Goal: Transaction & Acquisition: Download file/media

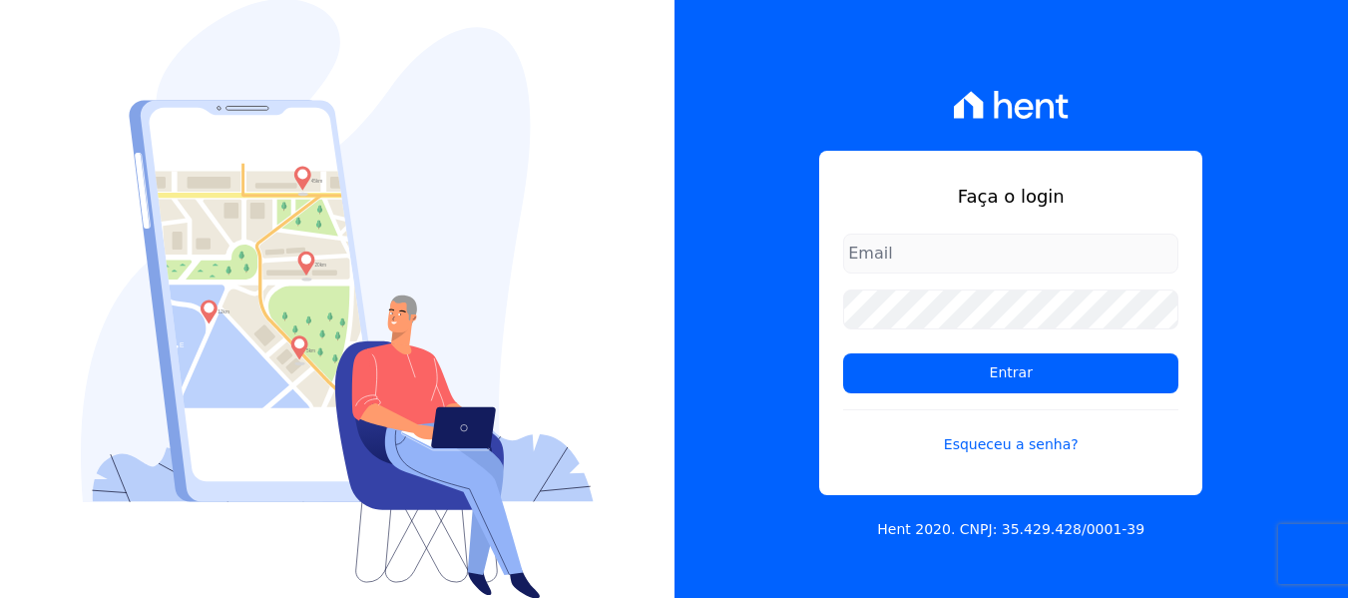
click at [908, 250] on input "email" at bounding box center [1010, 254] width 335 height 40
type input "lorena@h2urbanismo.com.br"
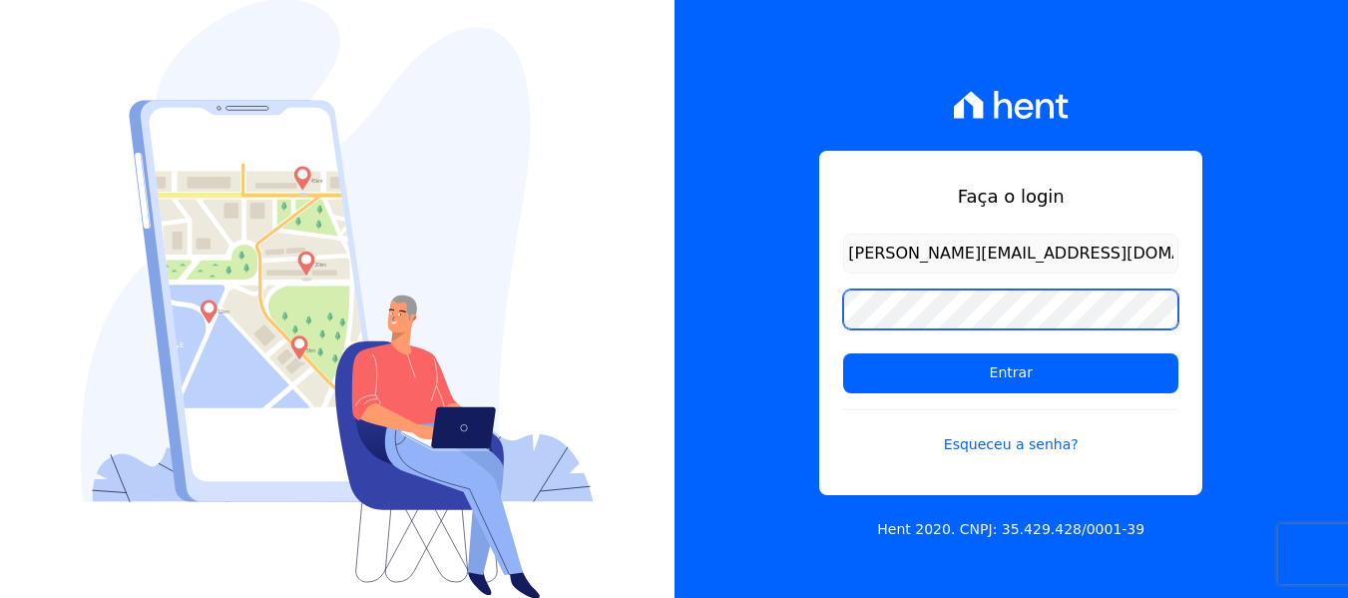
click at [843, 353] on input "Entrar" at bounding box center [1010, 373] width 335 height 40
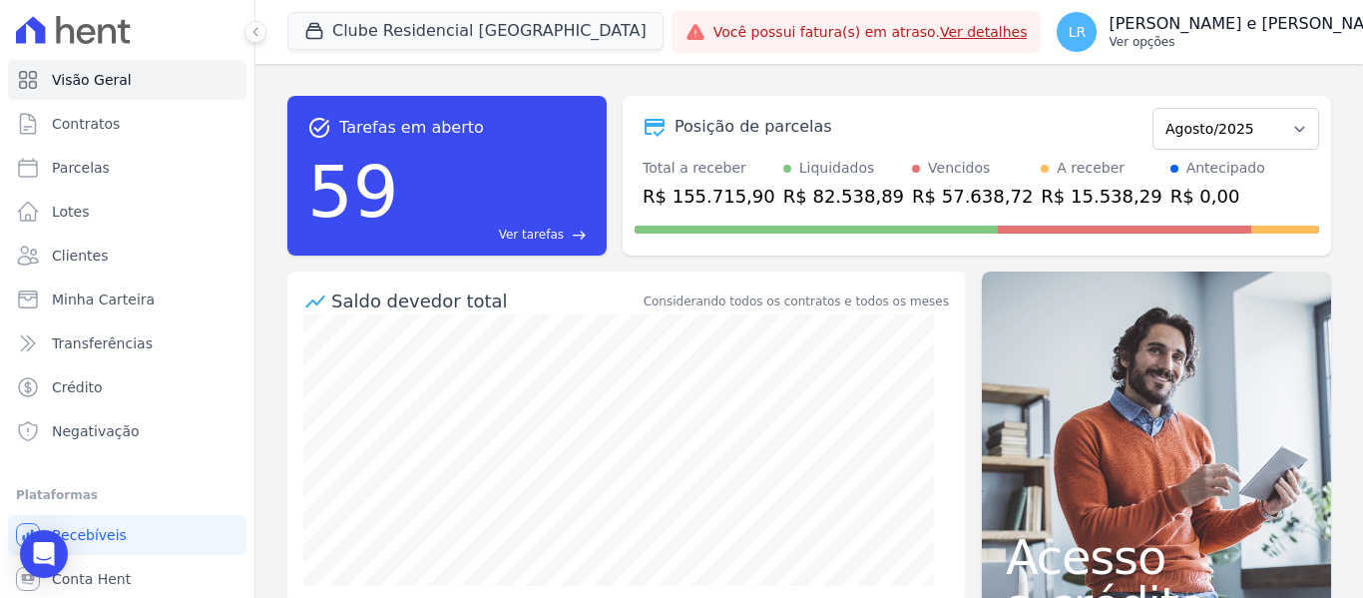
click at [1120, 56] on button "LR Lorena Roberta Fernandes e Fernandes Ver opções" at bounding box center [1237, 32] width 393 height 56
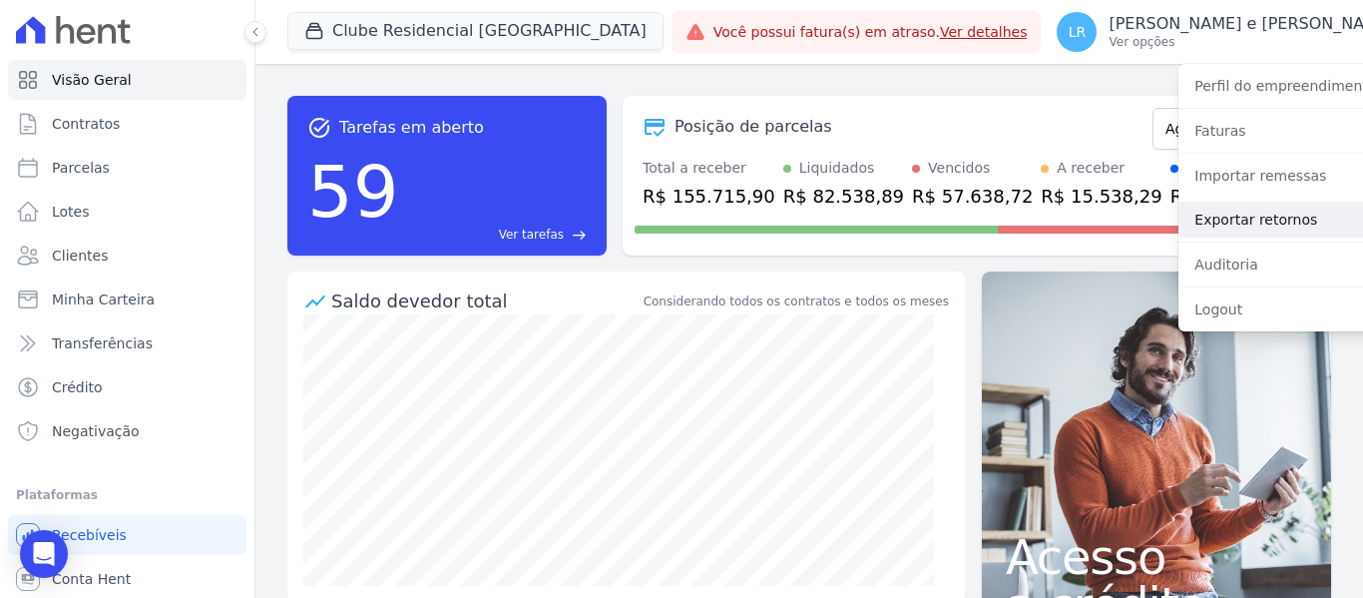
click at [1179, 207] on link "Exportar retornos" at bounding box center [1306, 220] width 255 height 36
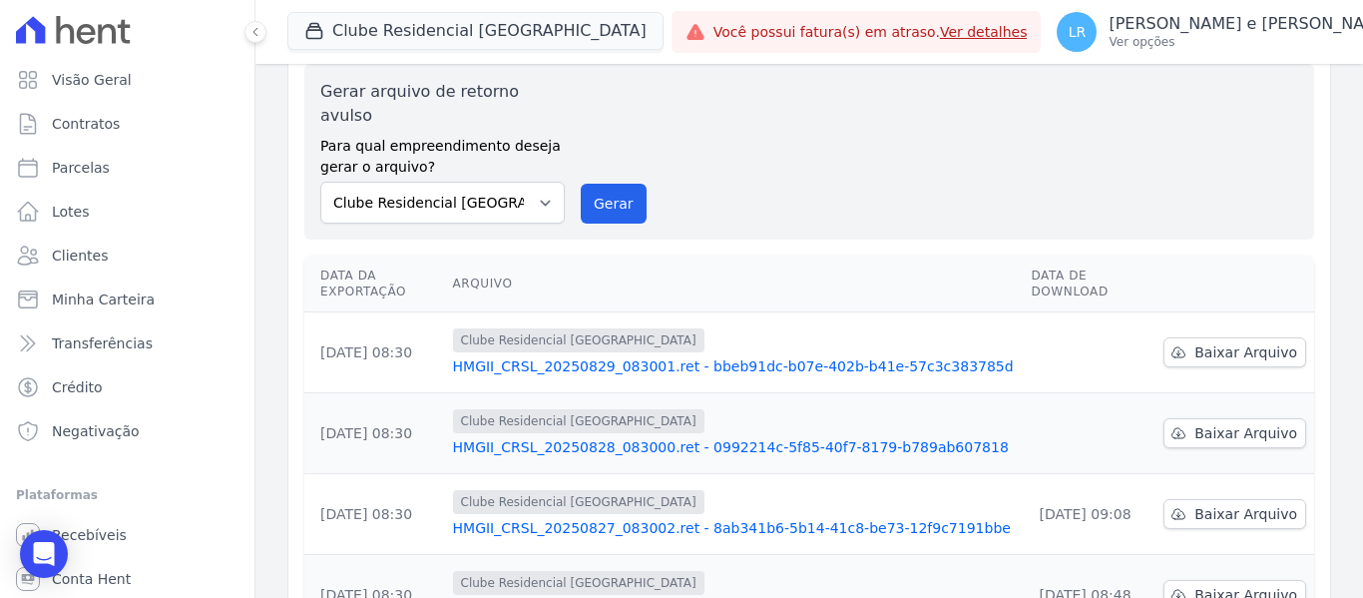
scroll to position [100, 0]
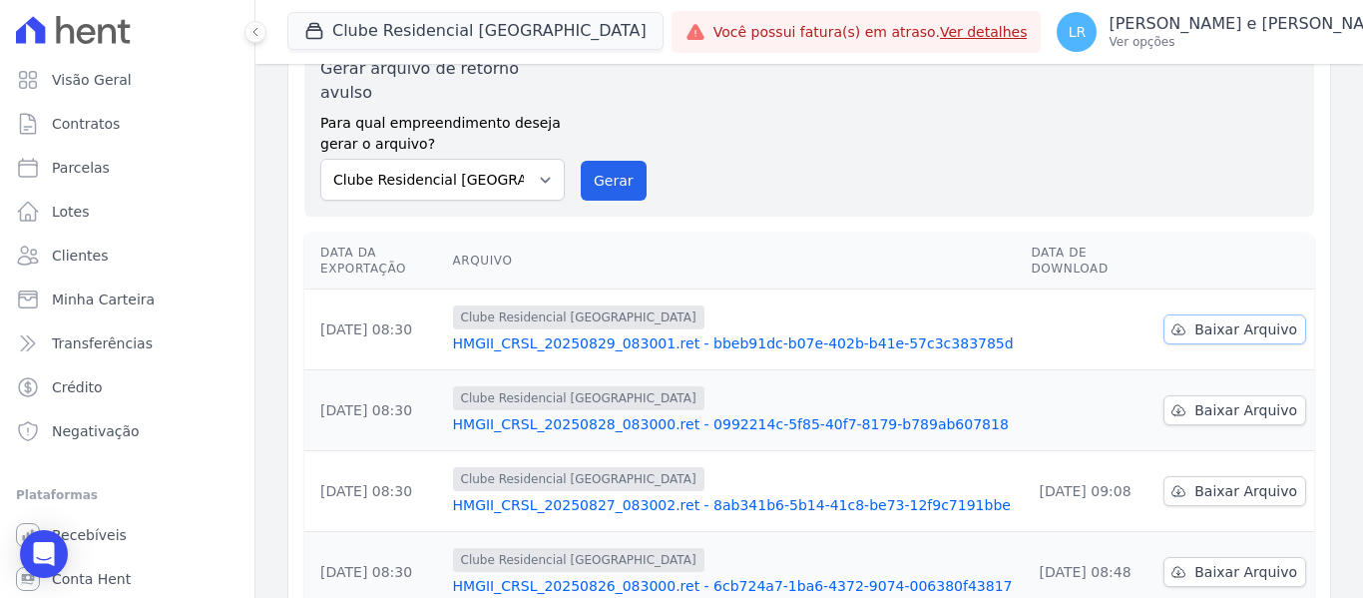
click at [1218, 319] on span "Baixar Arquivo" at bounding box center [1246, 329] width 103 height 20
click at [1216, 400] on span "Baixar Arquivo" at bounding box center [1246, 410] width 103 height 20
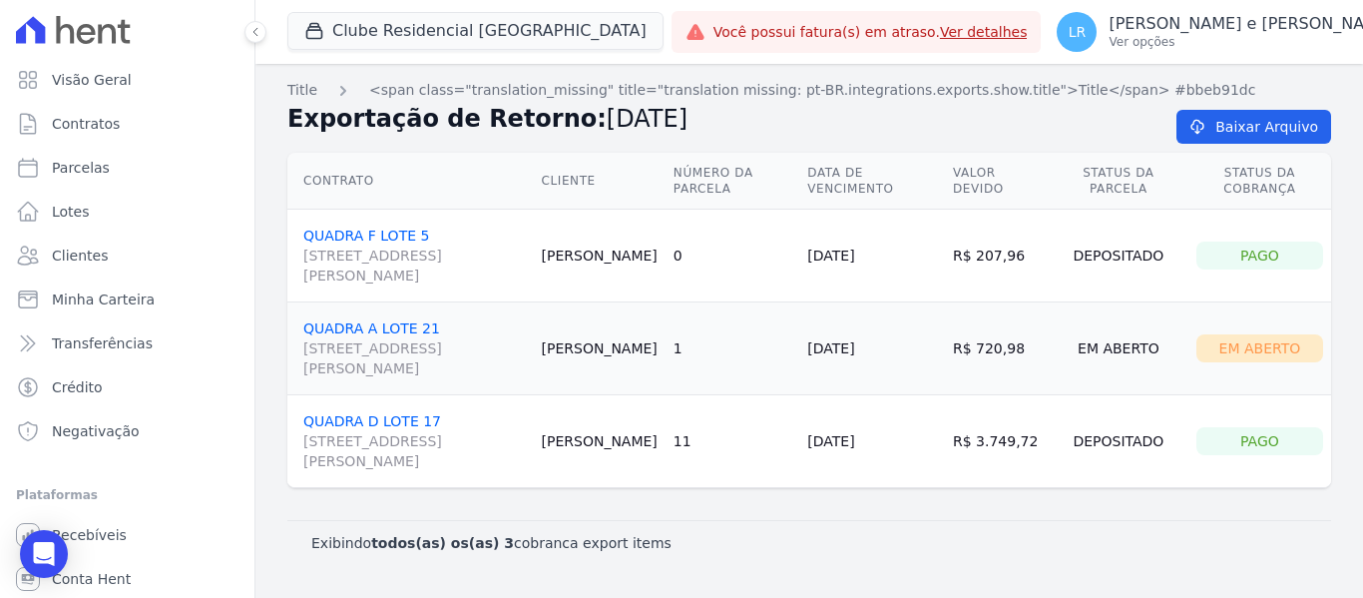
drag, startPoint x: 372, startPoint y: 224, endPoint x: 368, endPoint y: 237, distance: 13.6
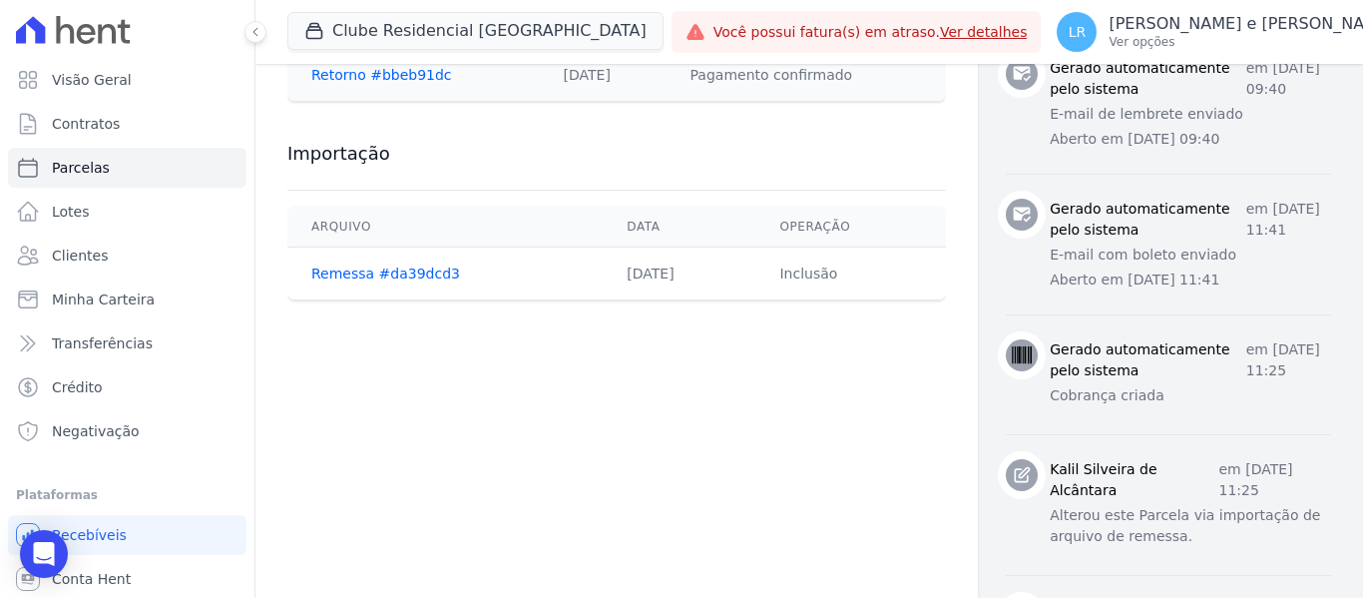
scroll to position [1297, 0]
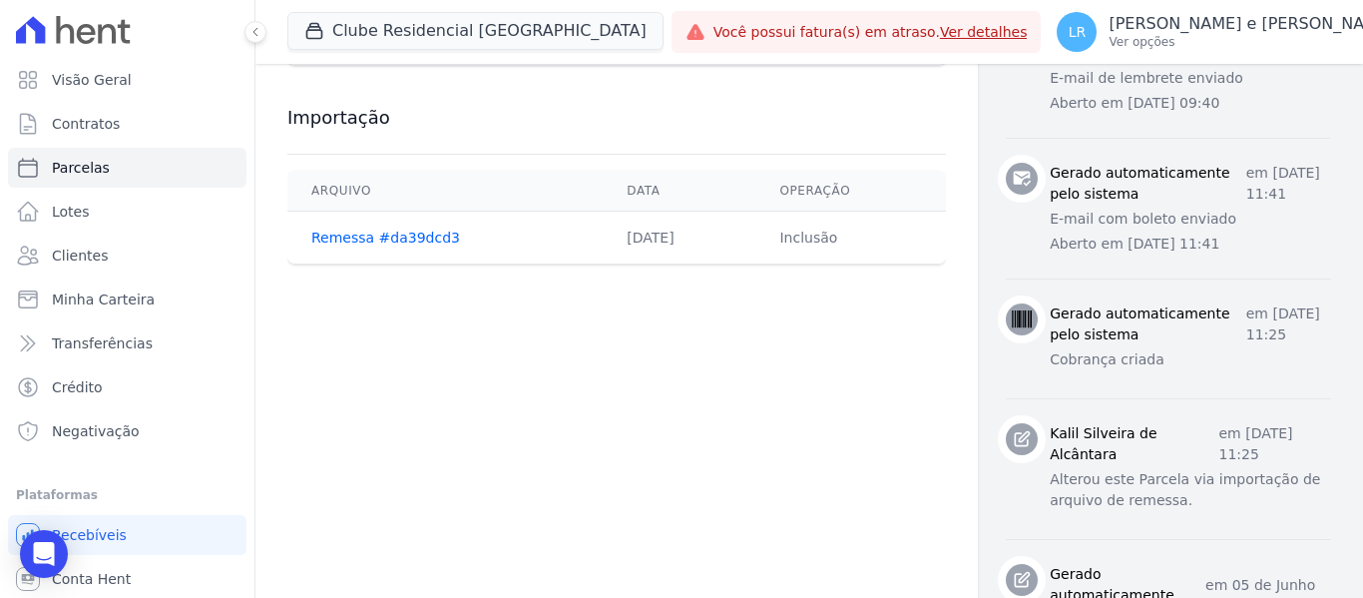
drag, startPoint x: 1014, startPoint y: 248, endPoint x: 1107, endPoint y: 276, distance: 96.9
click at [1107, 303] on div "Gerado automaticamente pelo sistema em [DATE] 11:25 Cobrança criada" at bounding box center [1168, 338] width 325 height 71
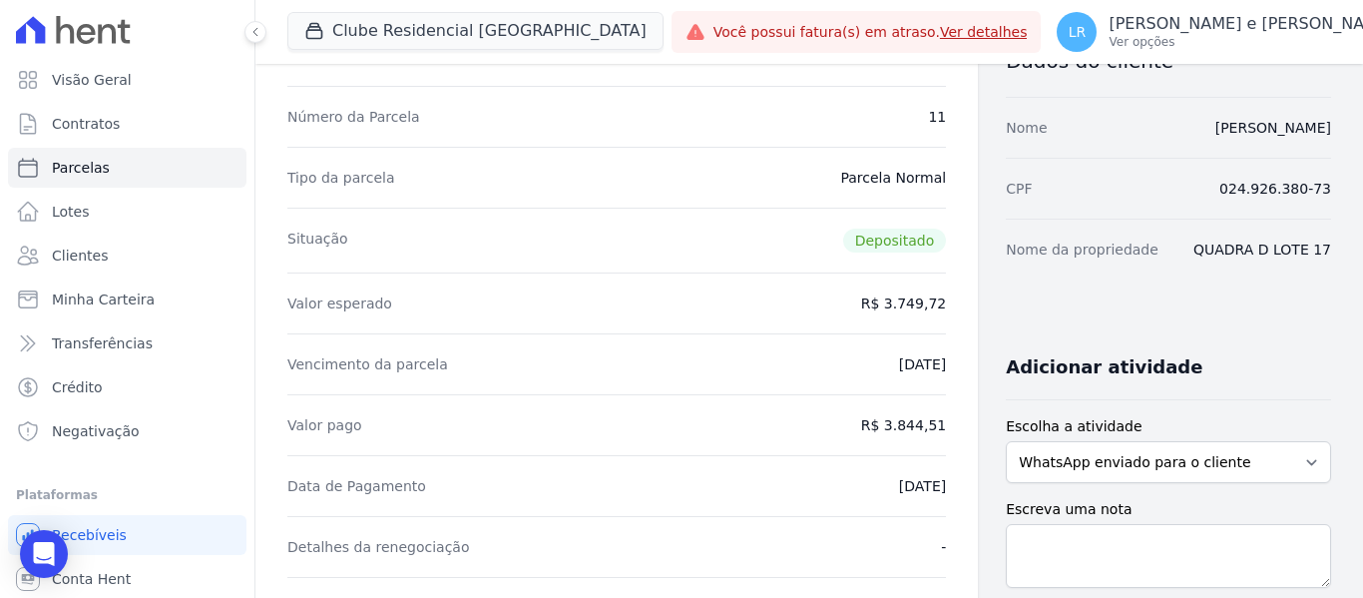
scroll to position [100, 0]
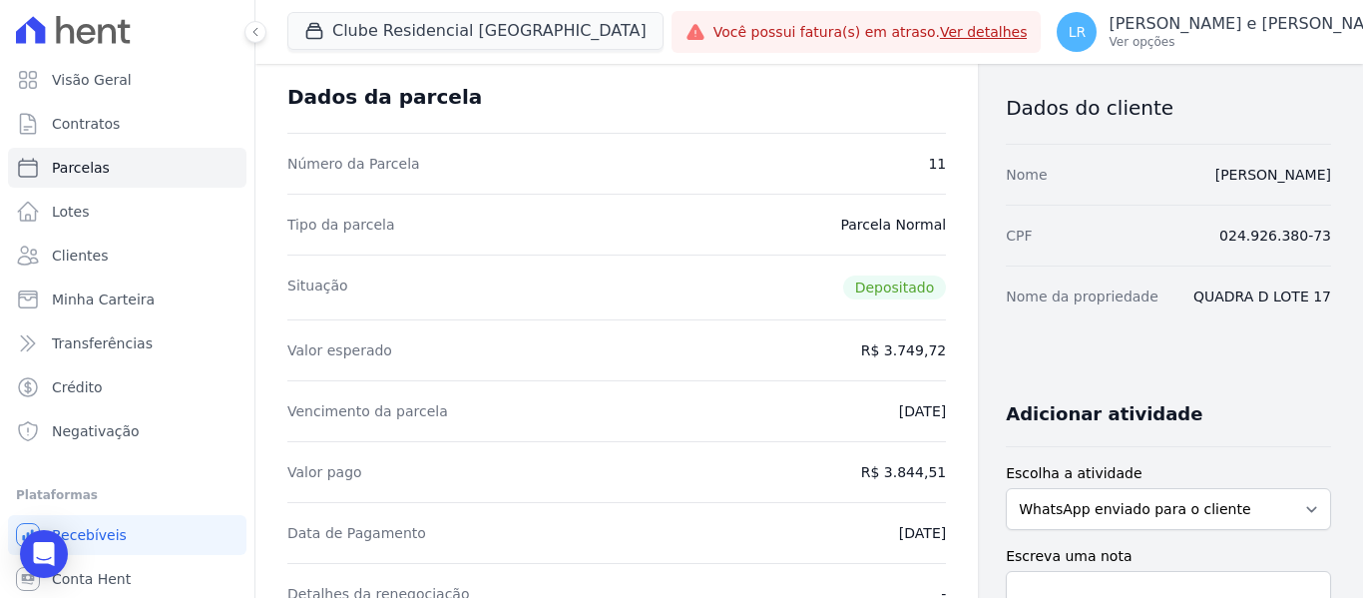
drag, startPoint x: 861, startPoint y: 469, endPoint x: 918, endPoint y: 475, distance: 57.2
copy dd "3.844,51"
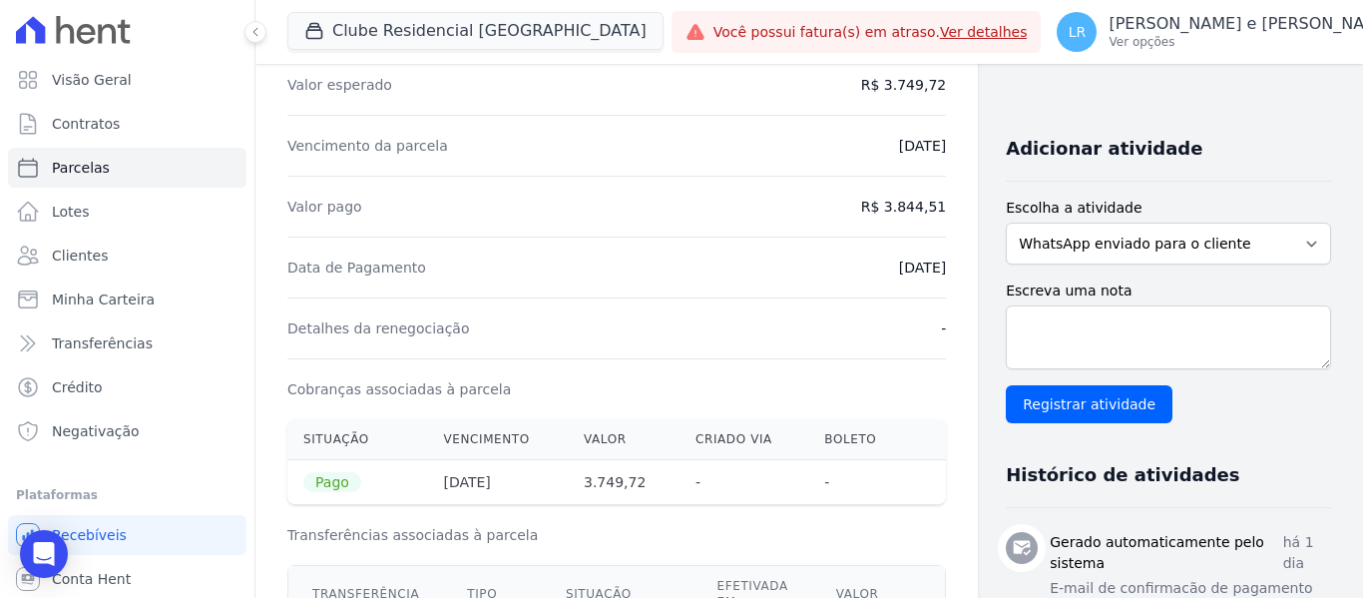
scroll to position [399, 0]
